Goal: Information Seeking & Learning: Check status

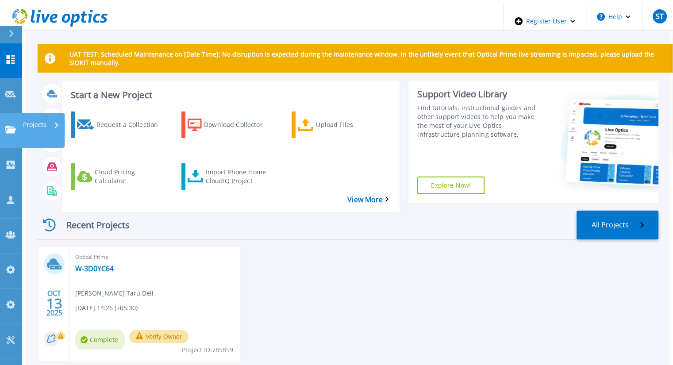
click at [8, 126] on icon at bounding box center [10, 130] width 11 height 8
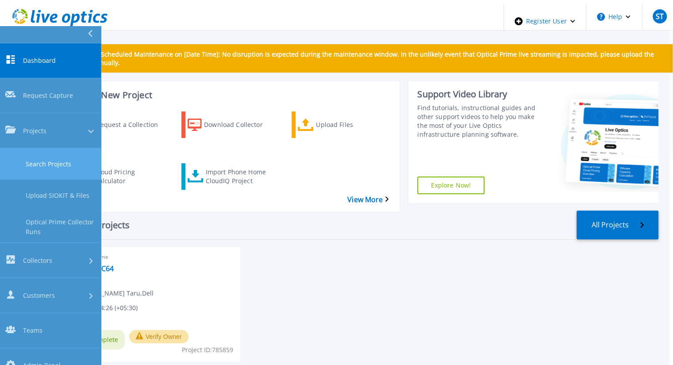
click at [40, 148] on link "Search Projects" at bounding box center [50, 163] width 101 height 31
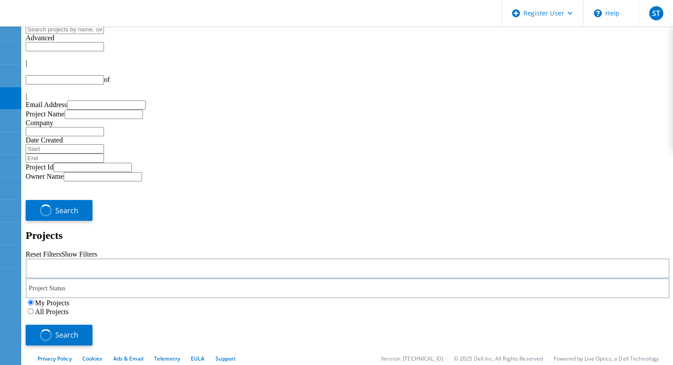
type input "1"
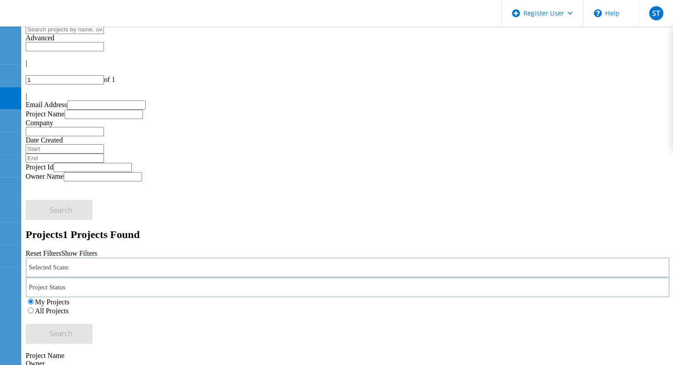
click at [69, 307] on label "All Projects" at bounding box center [52, 311] width 34 height 8
click at [34, 308] on input "All Projects" at bounding box center [31, 311] width 6 height 6
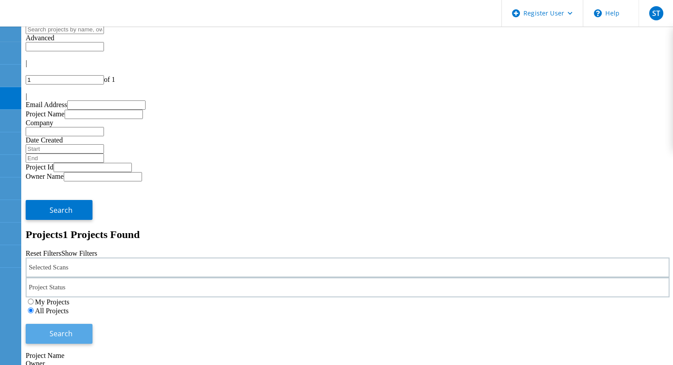
click at [92, 324] on button "Search" at bounding box center [59, 334] width 67 height 20
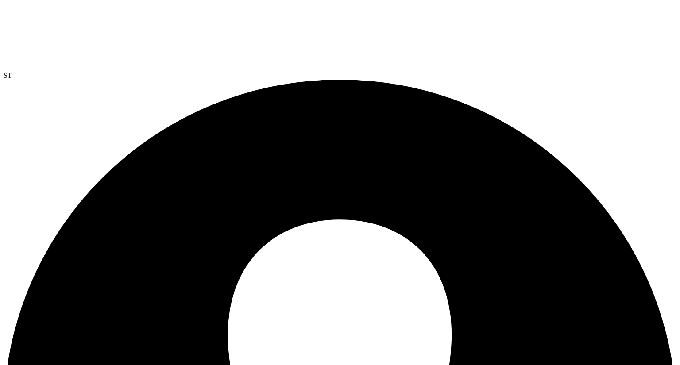
scroll to position [0, 0]
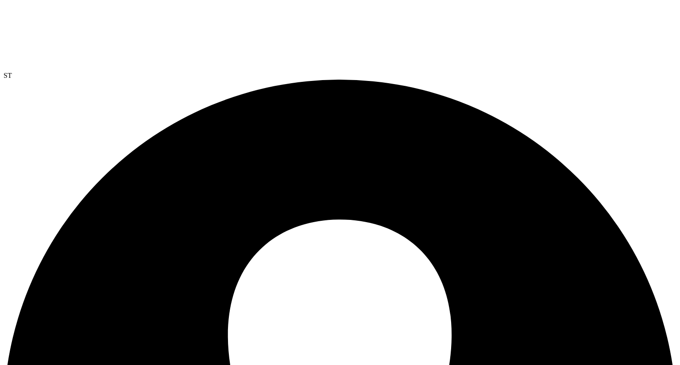
click at [63, 29] on div at bounding box center [340, 38] width 673 height 68
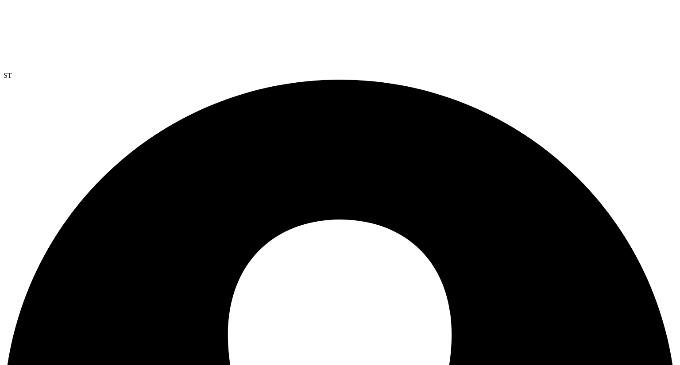
drag, startPoint x: 52, startPoint y: 87, endPoint x: 110, endPoint y: 84, distance: 58.5
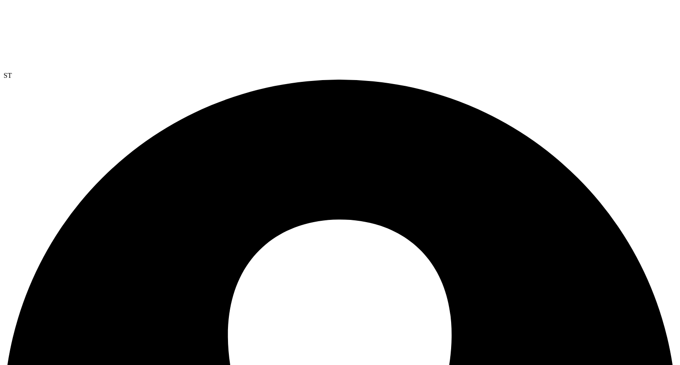
drag, startPoint x: 50, startPoint y: 89, endPoint x: 120, endPoint y: 88, distance: 69.9
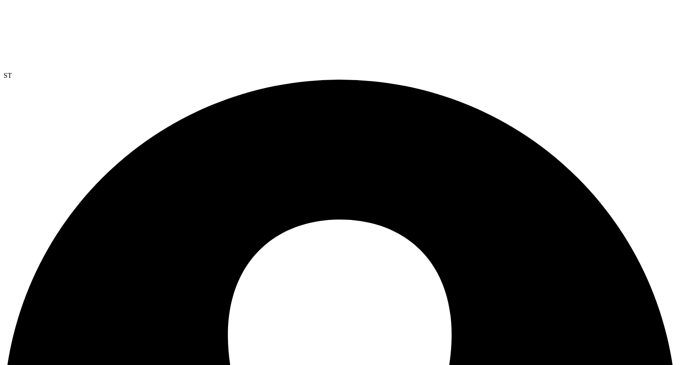
drag, startPoint x: 287, startPoint y: 251, endPoint x: 460, endPoint y: 269, distance: 173.9
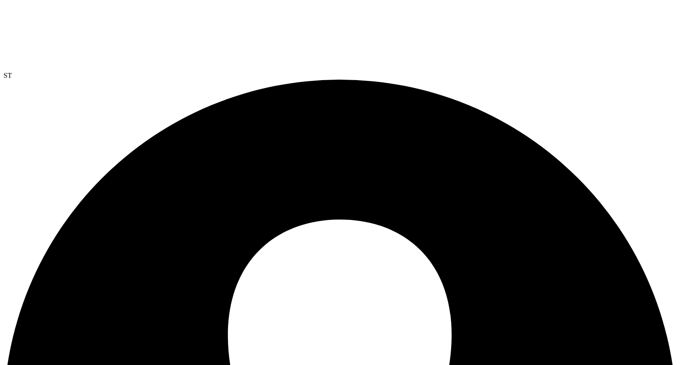
drag, startPoint x: 49, startPoint y: 90, endPoint x: 112, endPoint y: 87, distance: 63.4
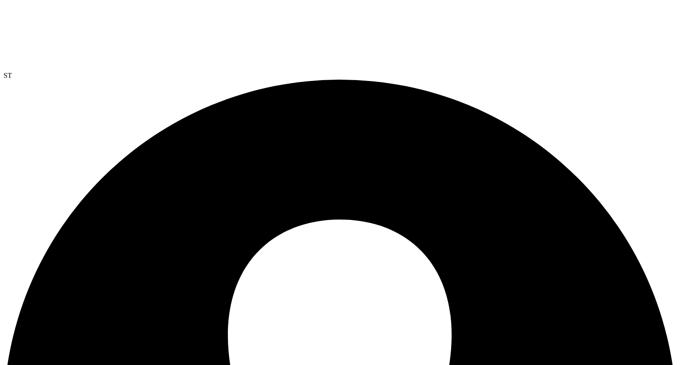
drag, startPoint x: 62, startPoint y: 27, endPoint x: 65, endPoint y: 33, distance: 6.7
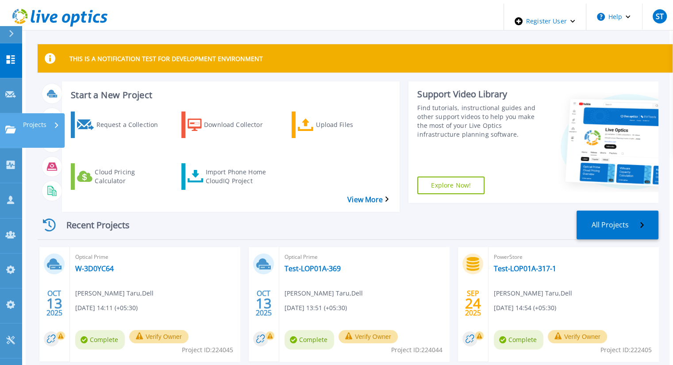
click at [12, 113] on link "Projects Projects" at bounding box center [11, 130] width 22 height 35
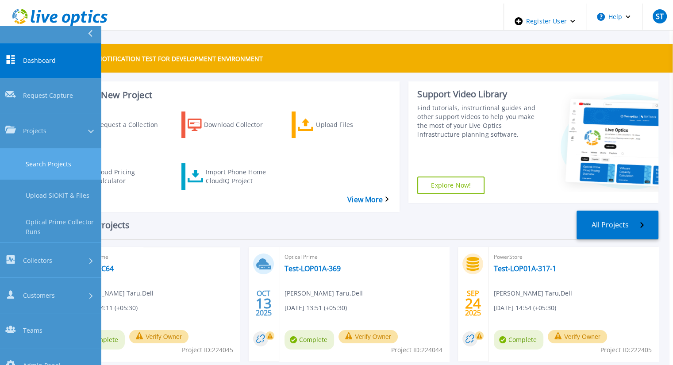
click at [38, 148] on link "Search Projects" at bounding box center [50, 163] width 101 height 31
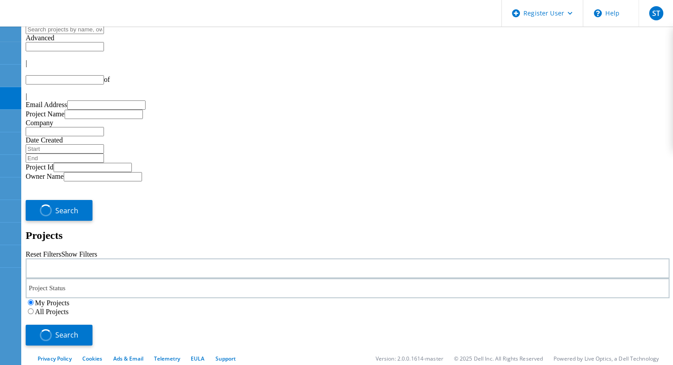
type input "1"
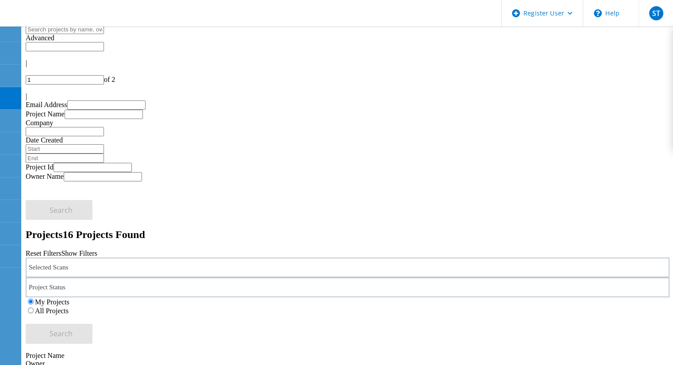
click at [69, 307] on label "All Projects" at bounding box center [52, 311] width 34 height 8
click at [34, 308] on input "All Projects" at bounding box center [31, 311] width 6 height 6
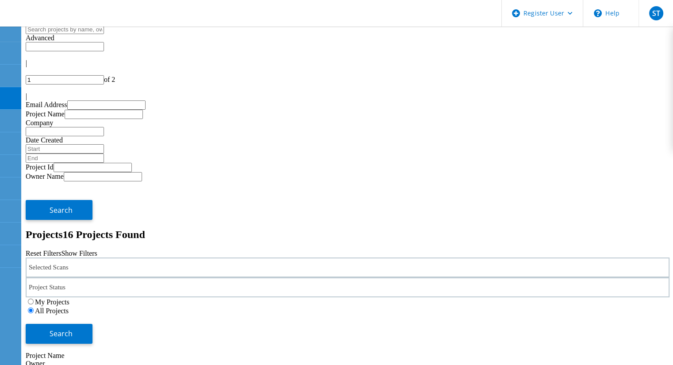
click at [73, 270] on icon at bounding box center [71, 271] width 5 height 3
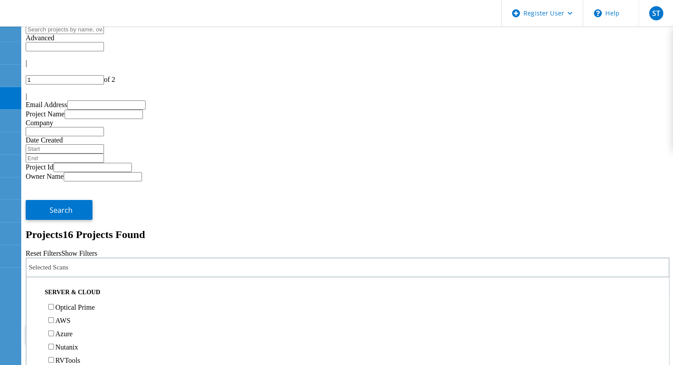
click at [68, 304] on label "Optical Prime" at bounding box center [74, 308] width 39 height 8
click at [54, 304] on input "Optical Prime" at bounding box center [51, 307] width 6 height 6
click at [92, 324] on button "Search" at bounding box center [59, 334] width 67 height 20
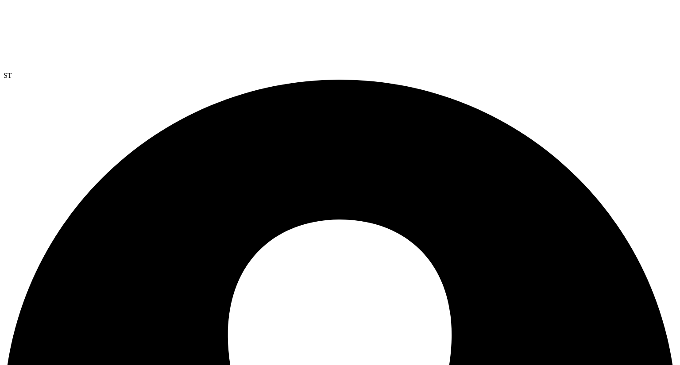
drag, startPoint x: 50, startPoint y: 90, endPoint x: 182, endPoint y: 96, distance: 132.5
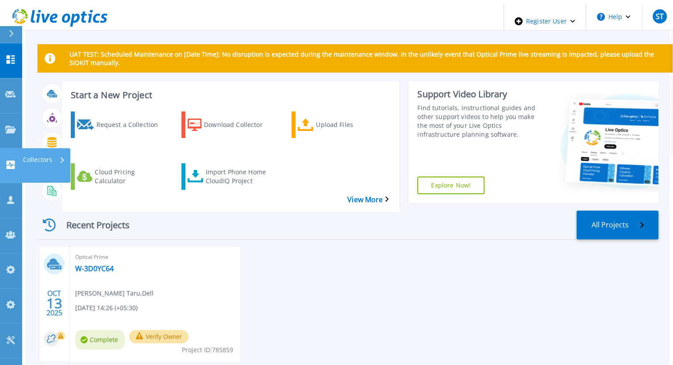
click at [11, 161] on icon at bounding box center [10, 165] width 11 height 8
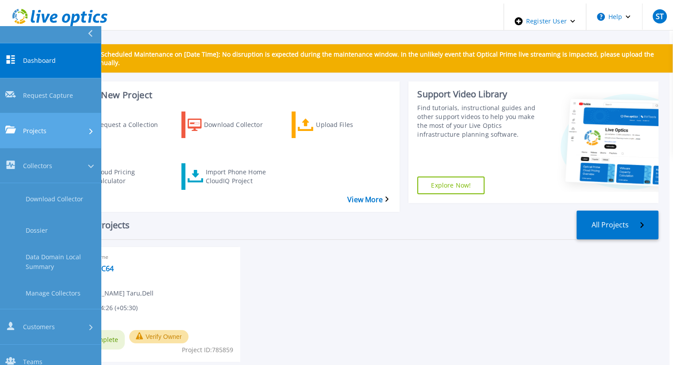
click at [18, 126] on div "Projects" at bounding box center [25, 130] width 41 height 9
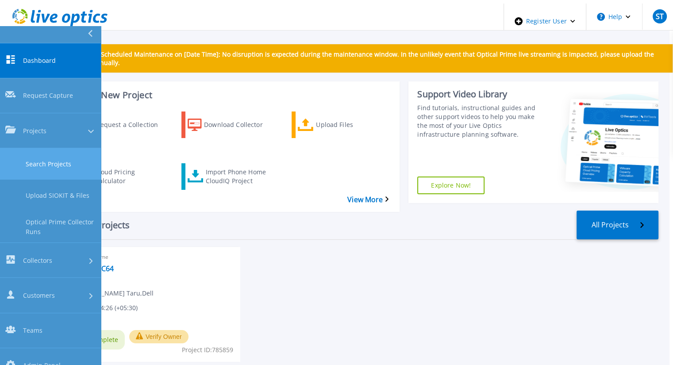
click at [34, 148] on link "Search Projects" at bounding box center [50, 163] width 101 height 31
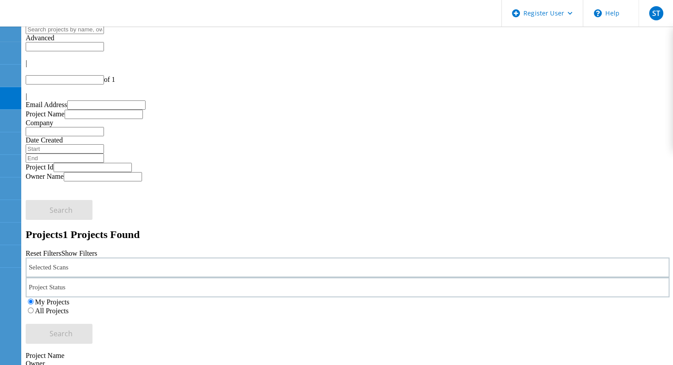
type input "1"
click at [69, 307] on label "All Projects" at bounding box center [52, 311] width 34 height 8
click at [34, 308] on input "All Projects" at bounding box center [31, 311] width 6 height 6
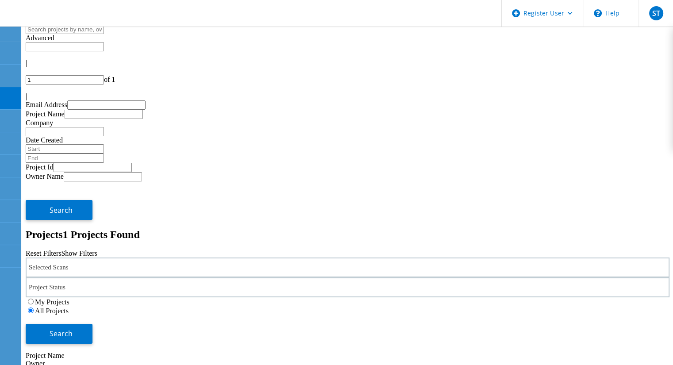
click at [181, 258] on div "Selected Scans" at bounding box center [348, 268] width 644 height 20
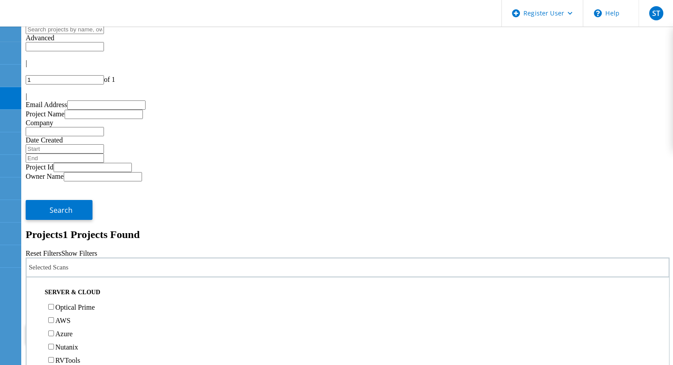
click at [72, 304] on label "Optical Prime" at bounding box center [74, 308] width 39 height 8
click at [54, 304] on input "Optical Prime" at bounding box center [51, 307] width 6 height 6
click at [92, 324] on button "Search" at bounding box center [59, 334] width 67 height 20
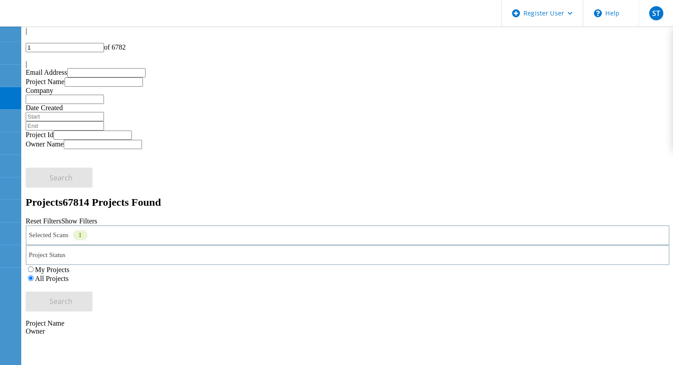
scroll to position [33, 0]
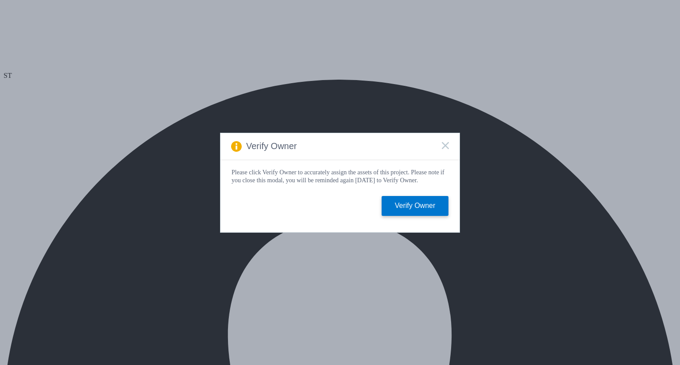
click at [444, 143] on rect at bounding box center [445, 146] width 8 height 8
